Goal: Task Accomplishment & Management: Use online tool/utility

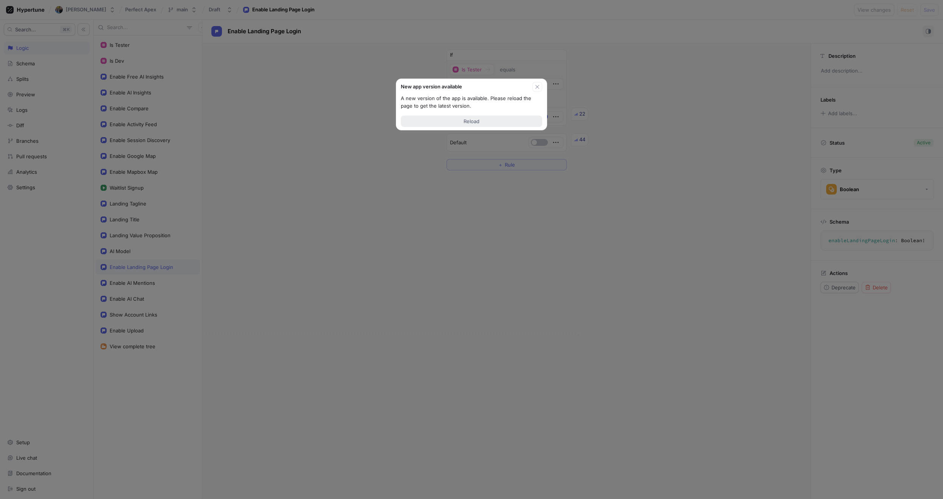
click at [476, 122] on span "Reload" at bounding box center [471, 121] width 16 height 5
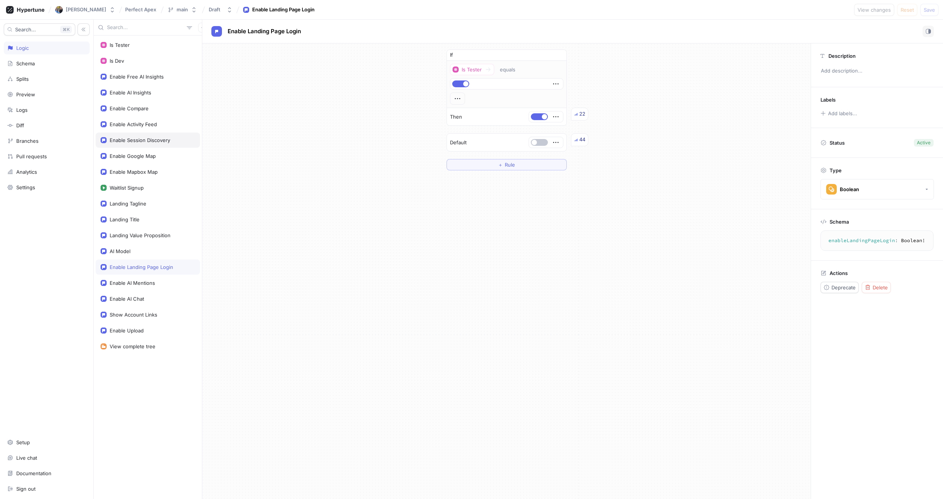
click at [154, 137] on div "Enable Session Discovery" at bounding box center [140, 140] width 60 height 6
type textarea "enableSessionDiscovery: Boolean!"
click at [483, 70] on div at bounding box center [488, 69] width 10 height 9
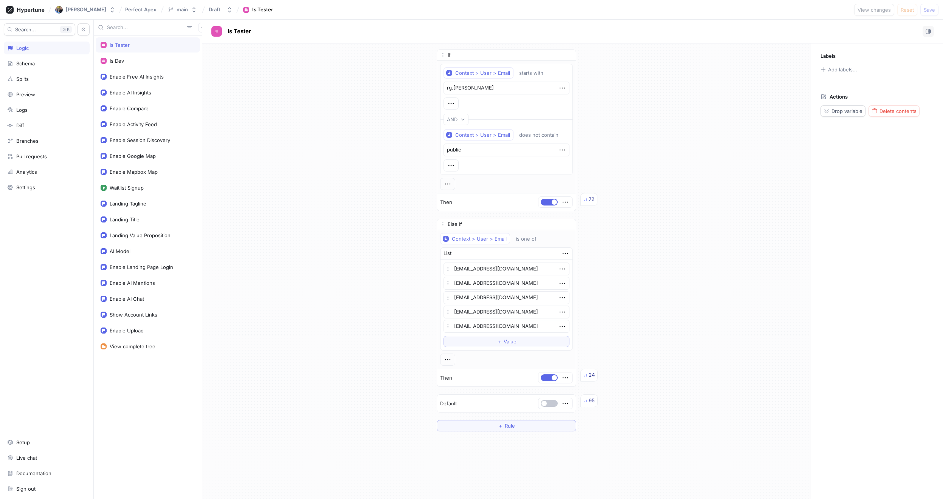
click at [327, 164] on div "If Context > User > Email starts with rg.crichton AND Context > User > Email do…" at bounding box center [506, 240] width 608 height 394
click at [150, 143] on div "Enable Session Discovery" at bounding box center [148, 140] width 104 height 15
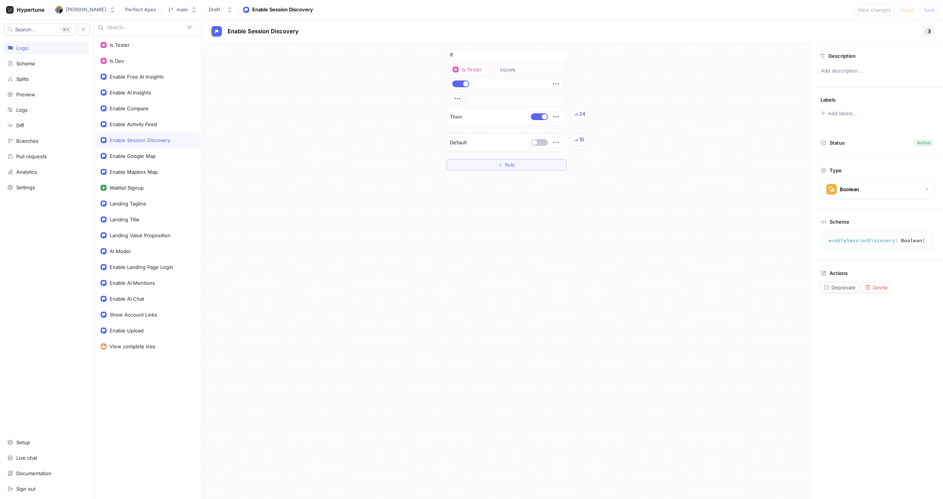
click at [371, 160] on div "If Is Tester equals Then 24 Default 10 ＋ Rule" at bounding box center [506, 109] width 608 height 133
